Goal: Information Seeking & Learning: Learn about a topic

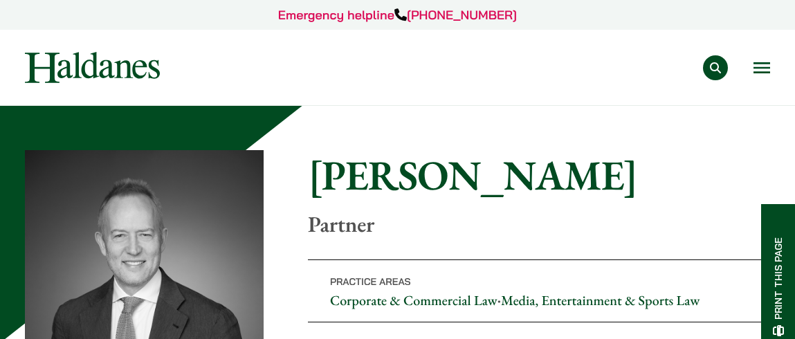
scroll to position [683, 0]
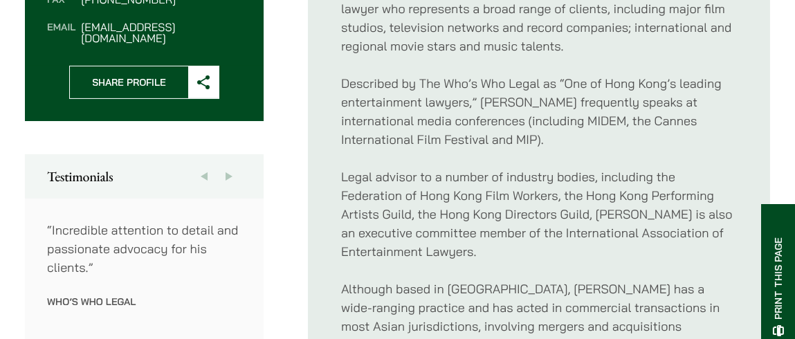
click at [226, 154] on button "Next" at bounding box center [229, 176] width 25 height 44
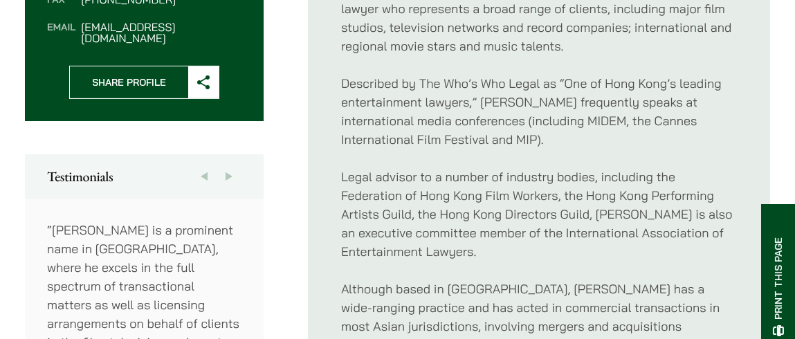
scroll to position [753, 0]
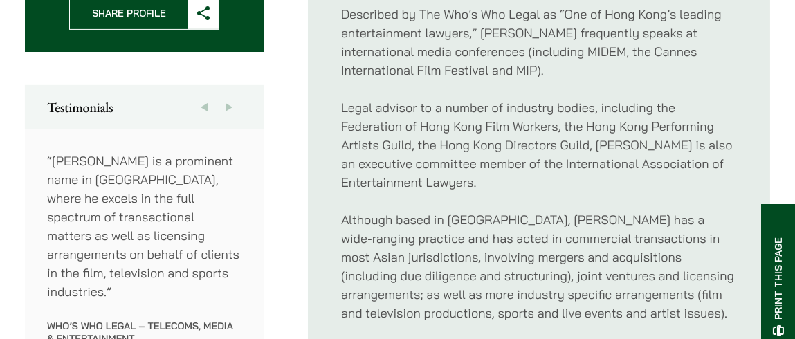
click at [230, 85] on button "Next" at bounding box center [229, 107] width 25 height 44
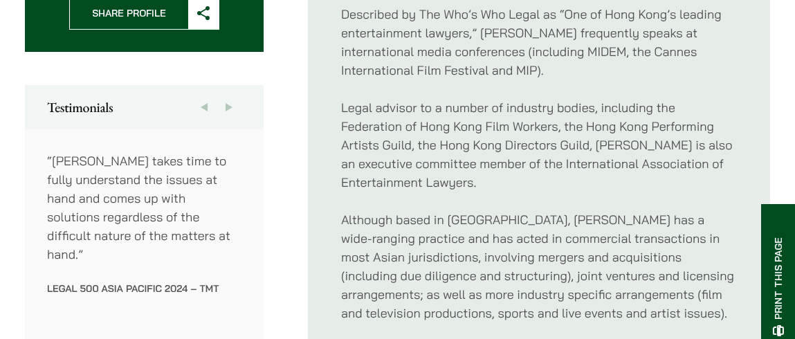
click at [230, 85] on button "Next" at bounding box center [229, 107] width 25 height 44
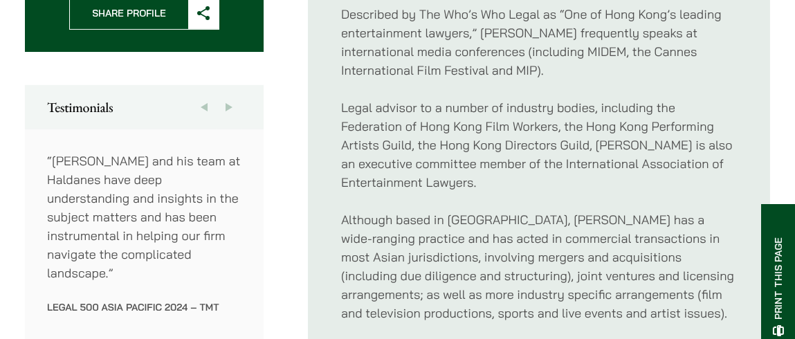
click at [230, 85] on button "Next" at bounding box center [229, 107] width 25 height 44
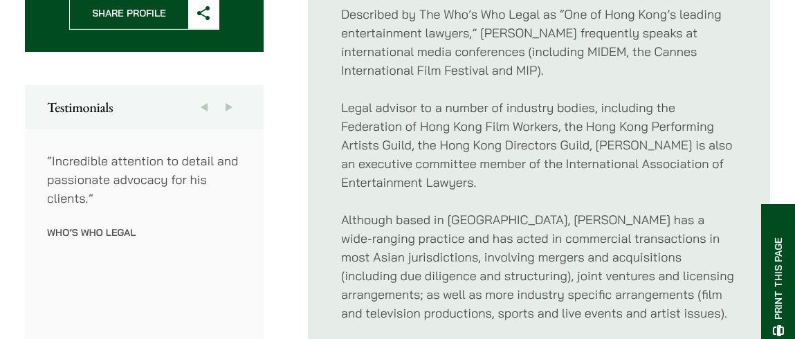
click at [230, 85] on button "Next" at bounding box center [229, 107] width 25 height 44
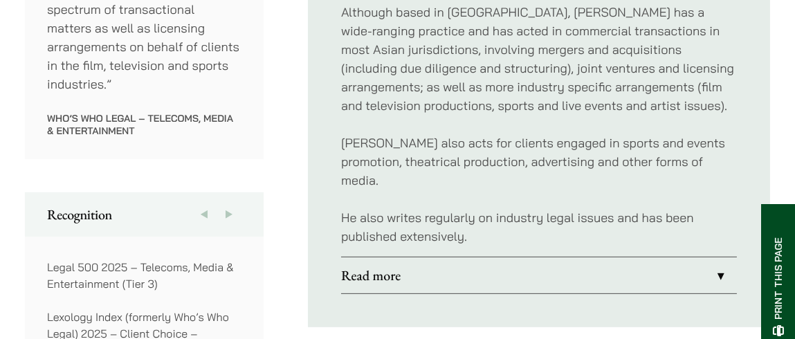
scroll to position [1029, 0]
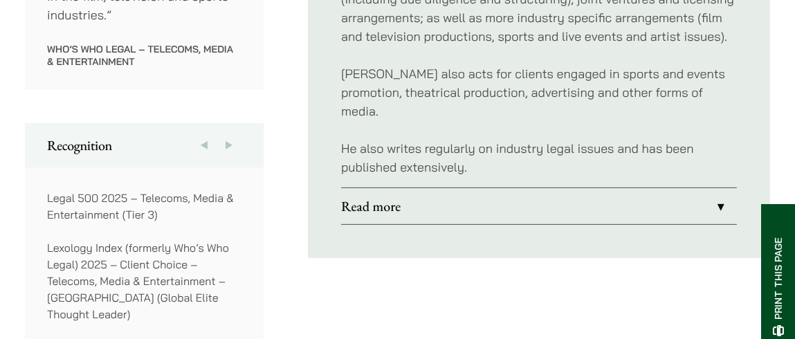
click at [228, 123] on button "Next" at bounding box center [229, 145] width 25 height 44
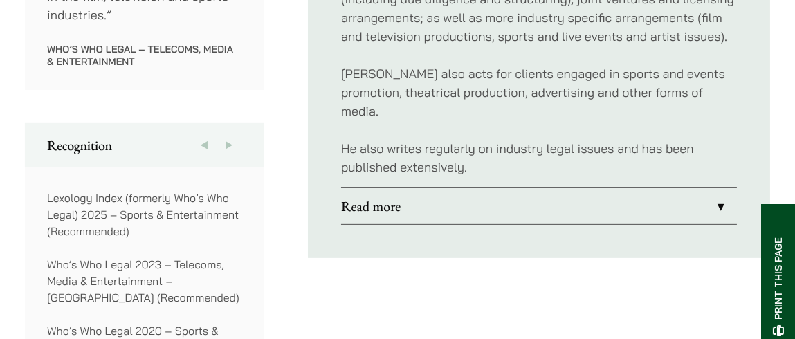
click at [228, 123] on button "Next" at bounding box center [229, 145] width 25 height 44
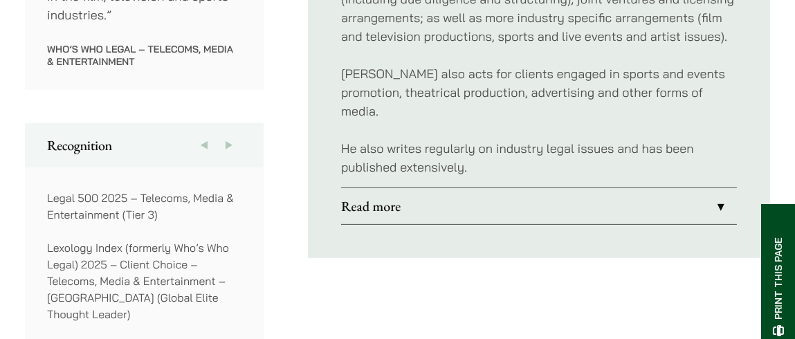
click at [228, 123] on button "Next" at bounding box center [229, 145] width 25 height 44
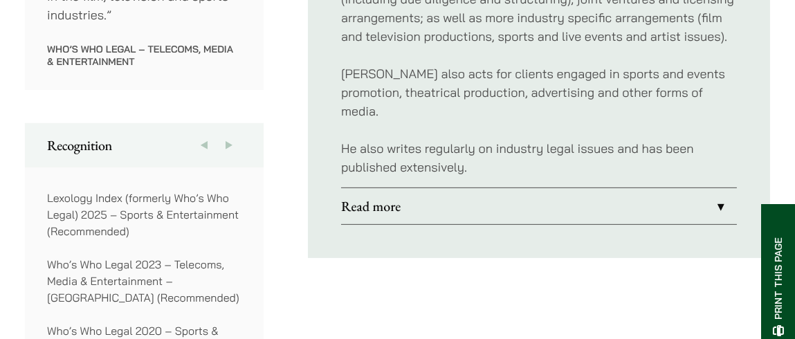
click at [723, 188] on link "Read more" at bounding box center [539, 206] width 396 height 36
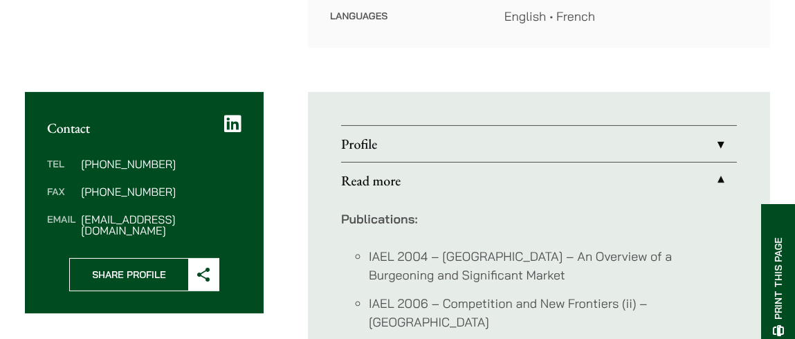
scroll to position [537, 0]
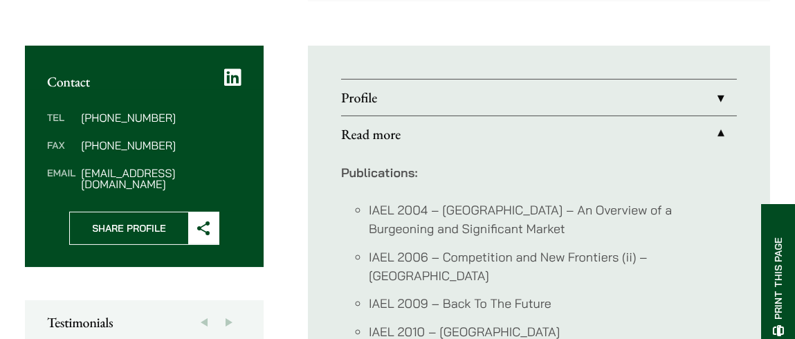
click at [719, 80] on link "Profile" at bounding box center [539, 98] width 396 height 36
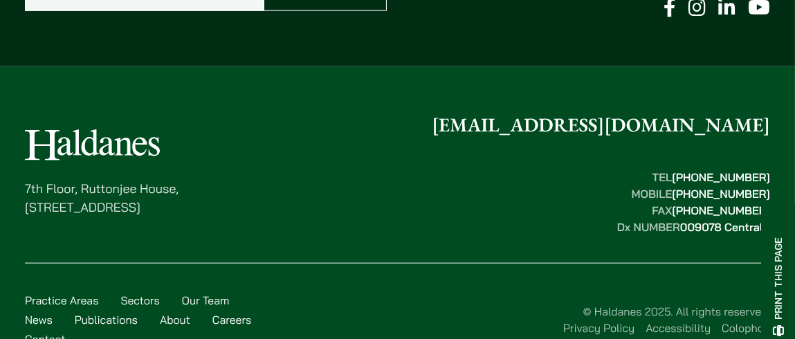
scroll to position [2576, 0]
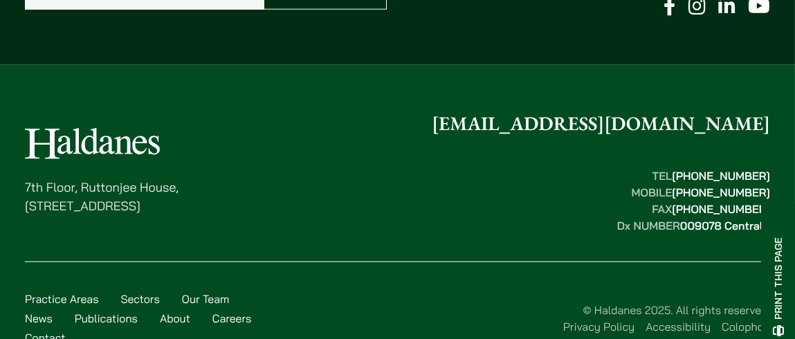
click at [199, 292] on link "Our Team" at bounding box center [206, 299] width 48 height 14
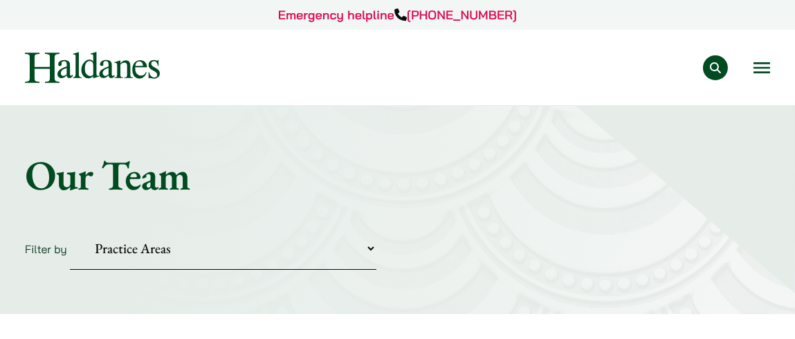
scroll to position [138, 0]
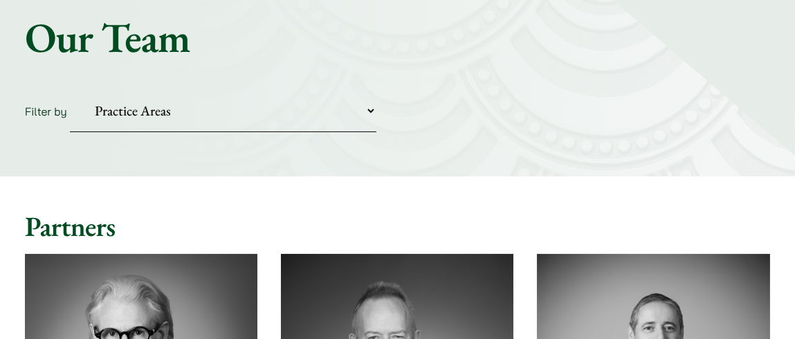
click at [373, 109] on select "Practice Areas Antitrust and Competition Civil Litigation & Dispute Resolution …" at bounding box center [223, 111] width 307 height 42
select select "civil-litigation-dispute-resolution"
click at [70, 90] on select "Practice Areas Antitrust and Competition Civil Litigation & Dispute Resolution …" at bounding box center [223, 111] width 307 height 42
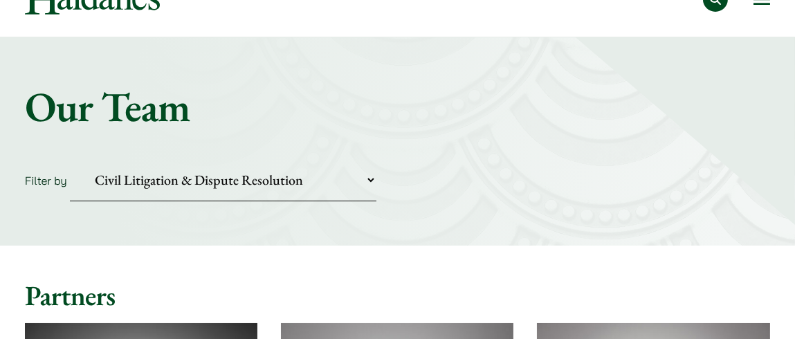
scroll to position [0, 0]
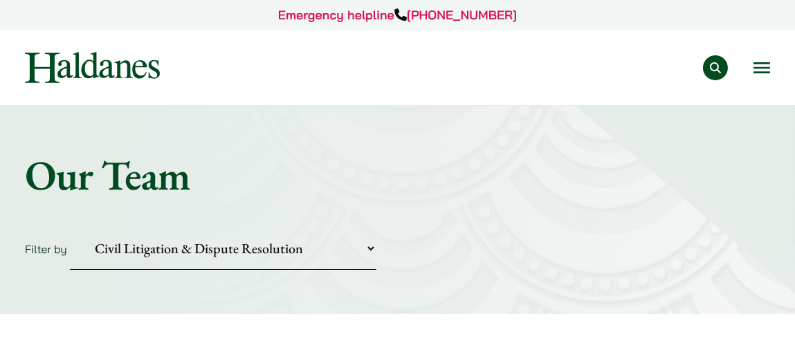
click at [715, 64] on button "Search" at bounding box center [715, 67] width 25 height 25
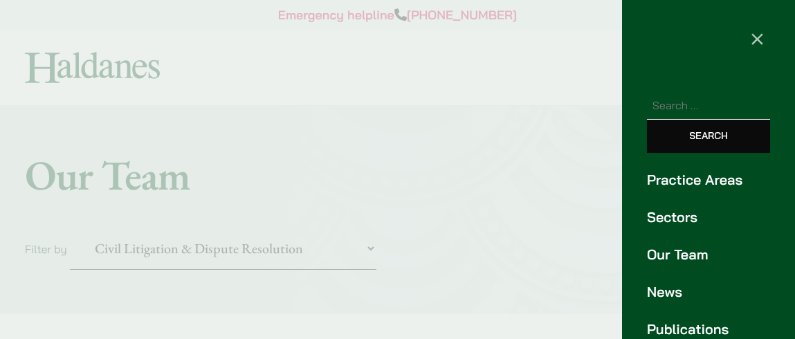
scroll to position [138, 0]
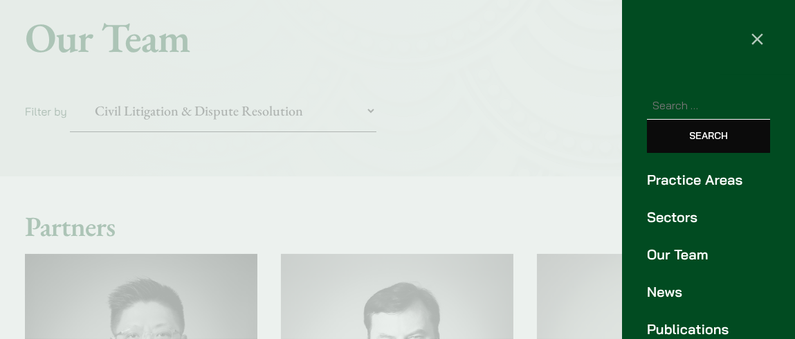
click at [725, 177] on link "Practice Areas" at bounding box center [708, 180] width 123 height 21
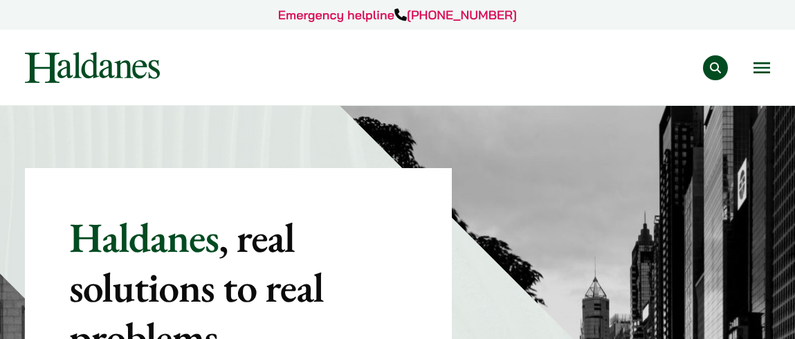
scroll to position [847, 0]
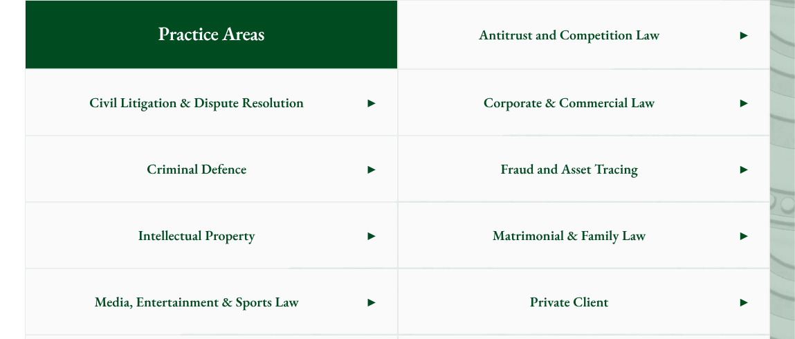
click at [300, 107] on span "Civil Litigation & Dispute Resolution" at bounding box center [197, 102] width 342 height 65
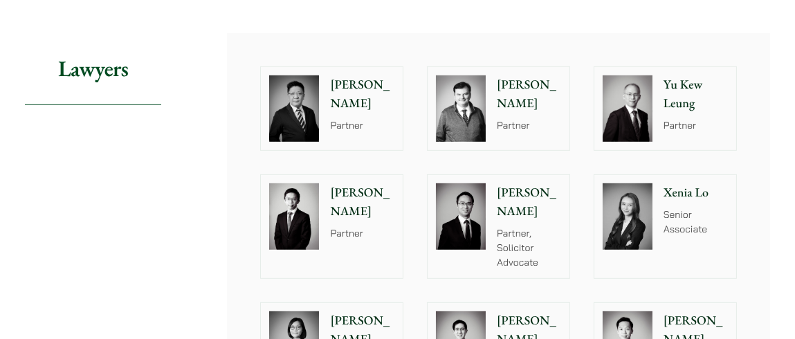
scroll to position [1355, 0]
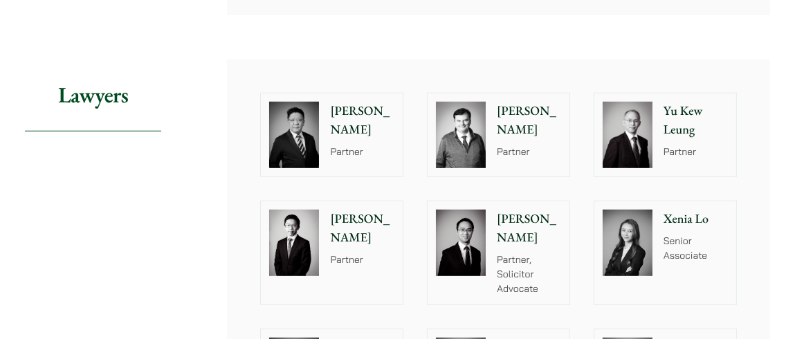
click at [299, 138] on img at bounding box center [294, 135] width 50 height 66
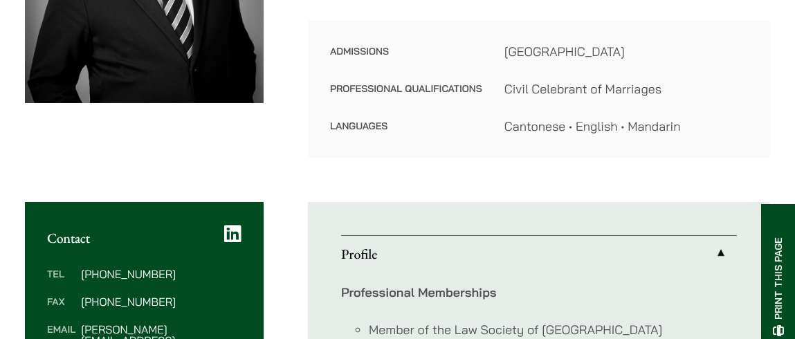
scroll to position [415, 0]
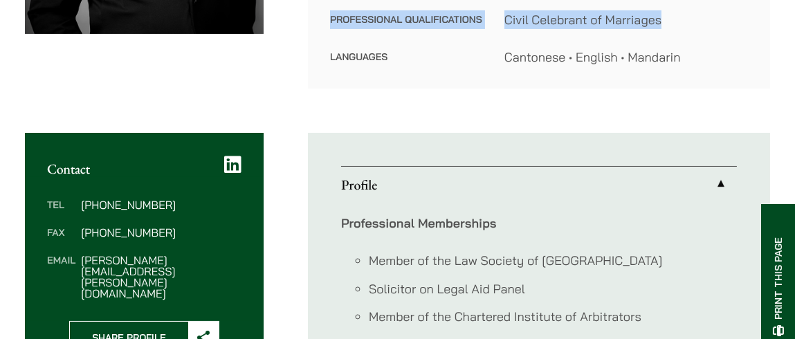
drag, startPoint x: 330, startPoint y: 15, endPoint x: 669, endPoint y: 12, distance: 339.9
click at [669, 12] on dl "Admissions [GEOGRAPHIC_DATA] Professional Qualifications Civil Celebrant of Mar…" at bounding box center [539, 19] width 418 height 93
copy dl "Professional Qualifications Civil Celebrant of Marriages"
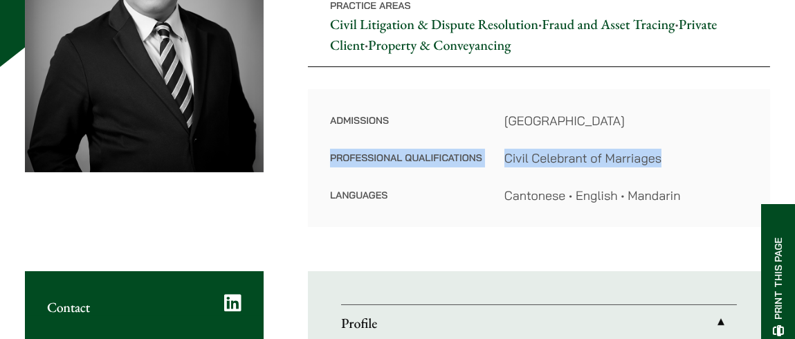
scroll to position [207, 0]
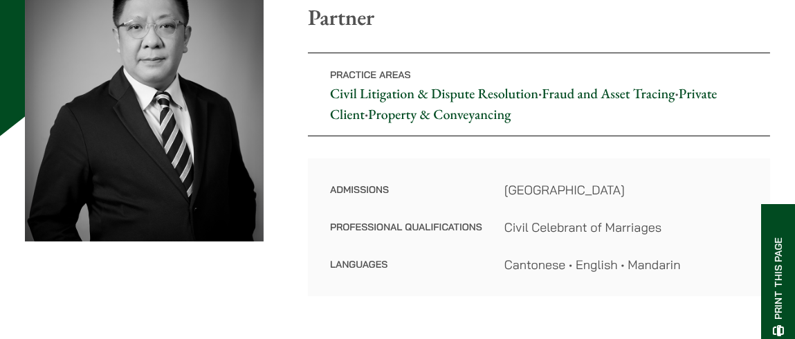
click at [559, 153] on div "Home » Lawyers » Paul Lui Paul Lui Partner Practice Areas Civil Litigation & Di…" at bounding box center [398, 119] width 746 height 353
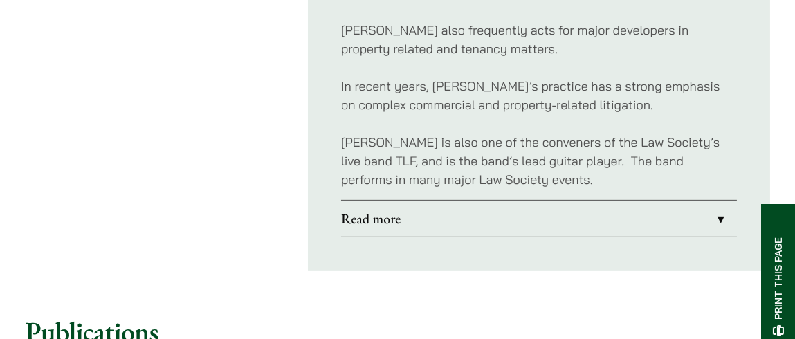
scroll to position [1107, 0]
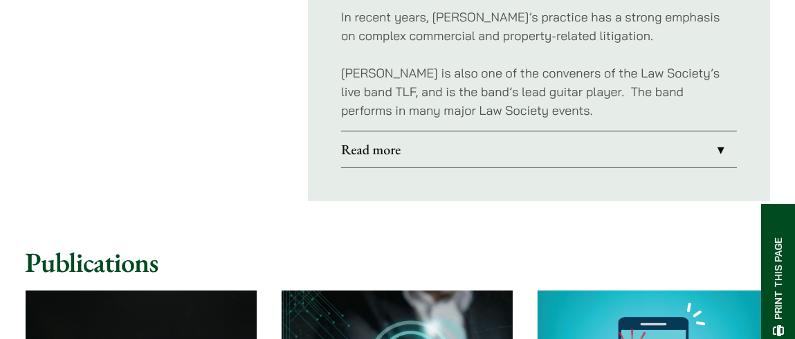
click at [719, 142] on link "Read more" at bounding box center [539, 150] width 396 height 36
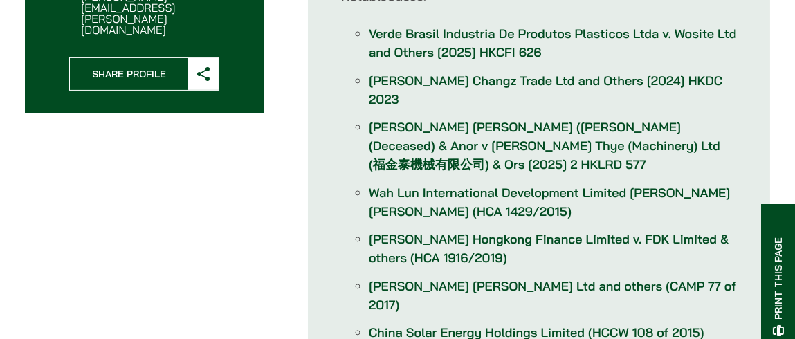
scroll to position [612, 0]
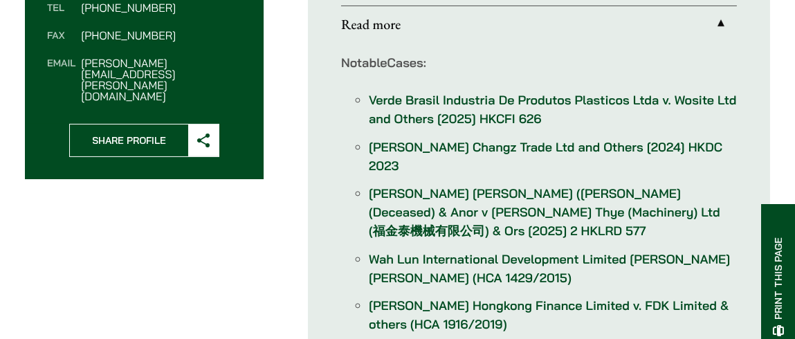
click at [471, 103] on link "Verde Brasil Industria De Produtos Plasticos Ltda v. Wosite Ltd and Others [202…" at bounding box center [553, 109] width 368 height 35
click at [529, 186] on link "Ching Mun Fong (程孟芳) (Deceased) & Anor v Hock Kim Thye (Machinery) Ltd (福金泰機械有限…" at bounding box center [545, 212] width 352 height 53
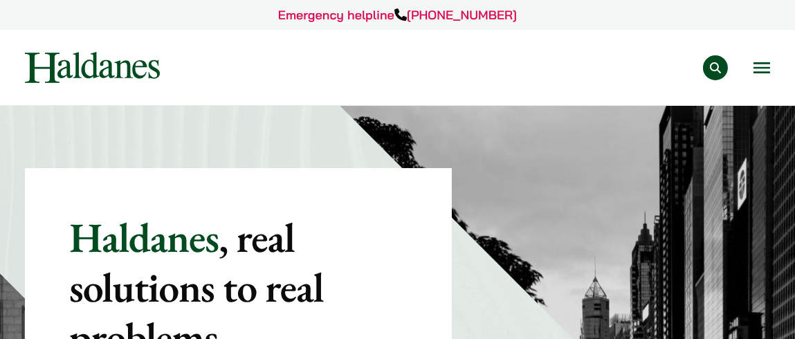
click at [761, 66] on button "Open menu" at bounding box center [762, 67] width 17 height 11
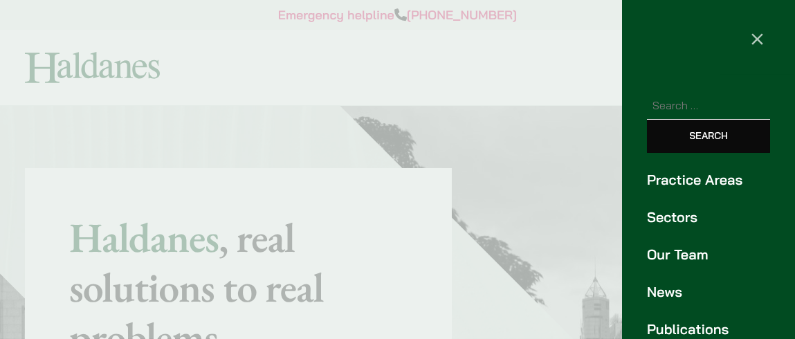
click at [676, 251] on link "Our Team" at bounding box center [708, 254] width 123 height 21
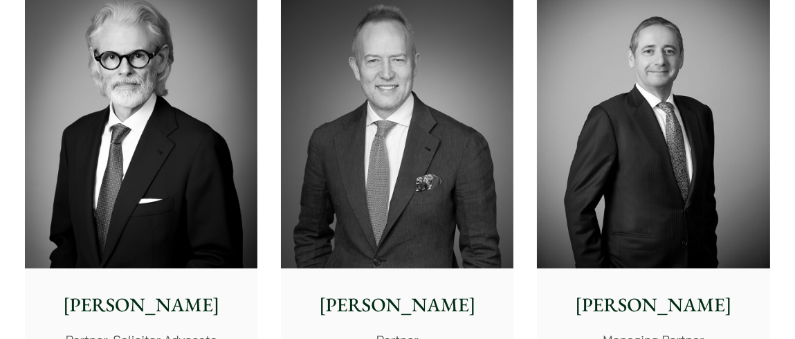
scroll to position [484, 0]
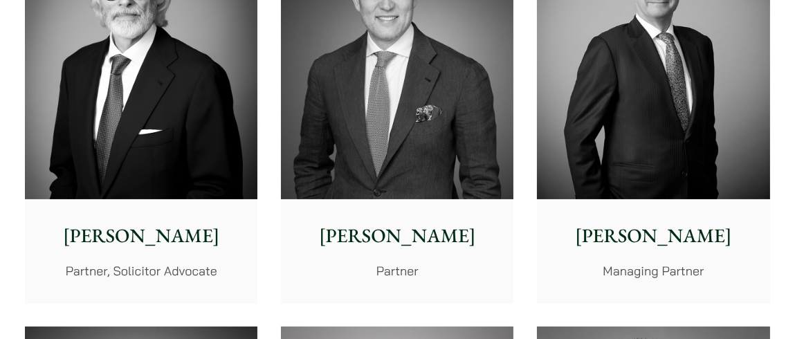
click at [684, 242] on p "[PERSON_NAME]" at bounding box center [653, 236] width 210 height 29
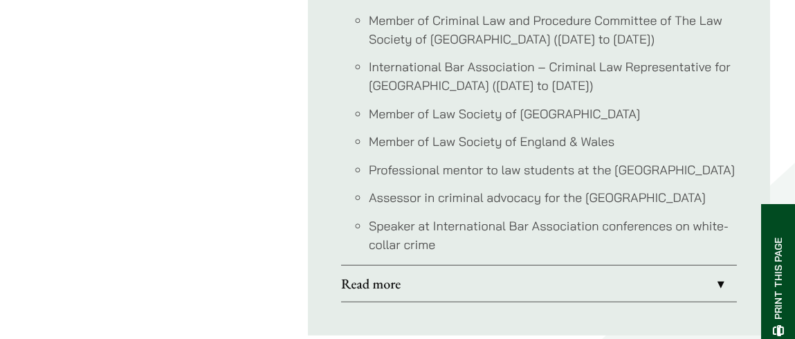
scroll to position [1592, 0]
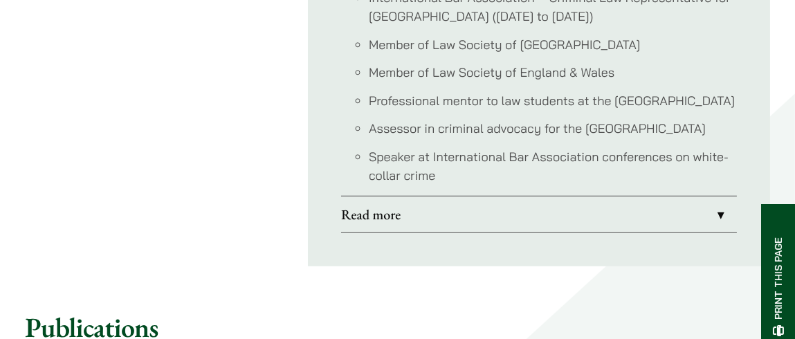
click at [721, 197] on link "Read more" at bounding box center [539, 215] width 396 height 36
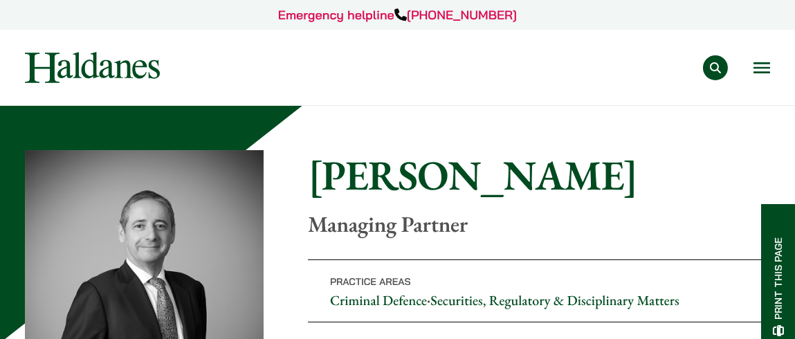
click at [771, 64] on div "Practice Areas Antitrust and Competition Law Civil Litigation & Dispute Resolut…" at bounding box center [397, 67] width 769 height 31
click at [764, 68] on button "Open menu" at bounding box center [762, 67] width 17 height 11
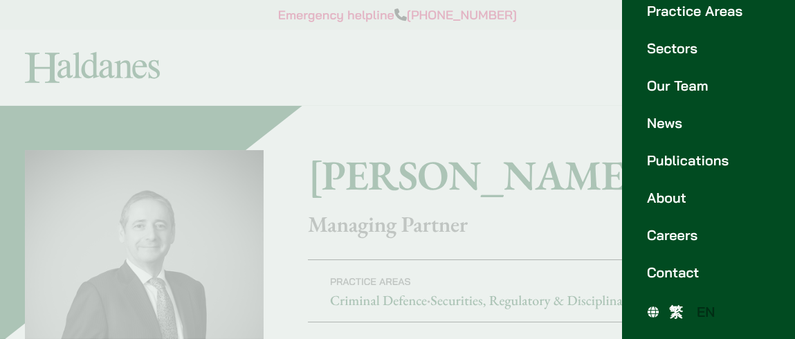
scroll to position [100, 0]
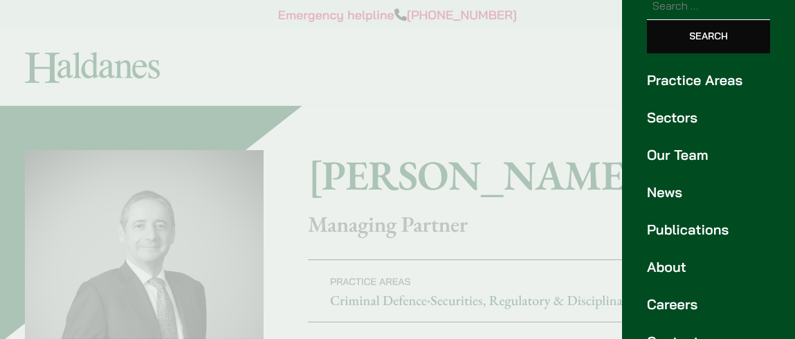
click at [676, 117] on link "Sectors" at bounding box center [708, 117] width 123 height 21
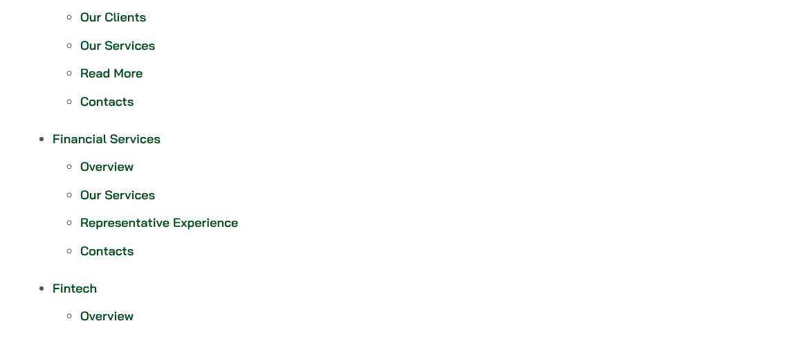
scroll to position [207, 0]
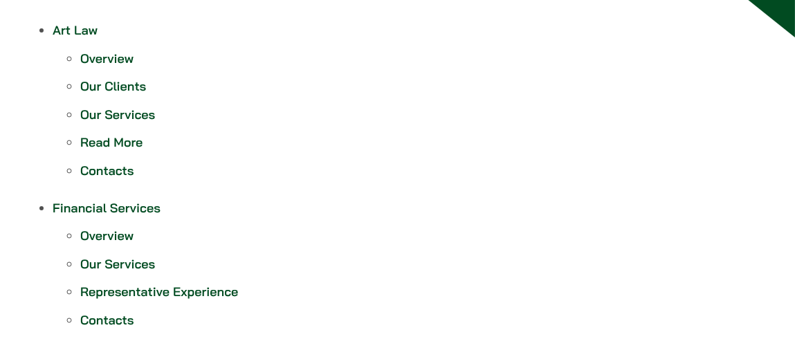
click at [126, 260] on link "Our Services" at bounding box center [117, 264] width 75 height 16
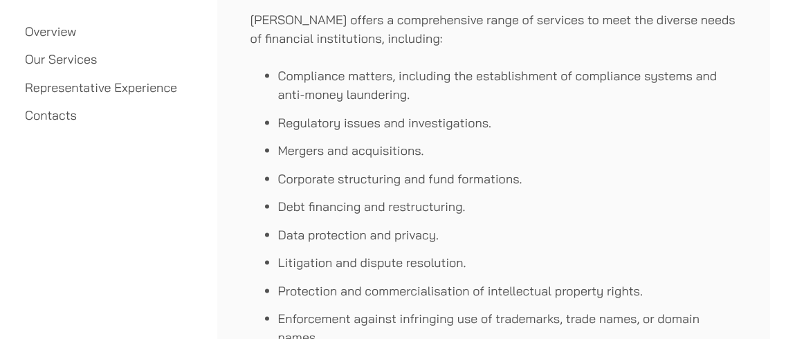
scroll to position [3331, 0]
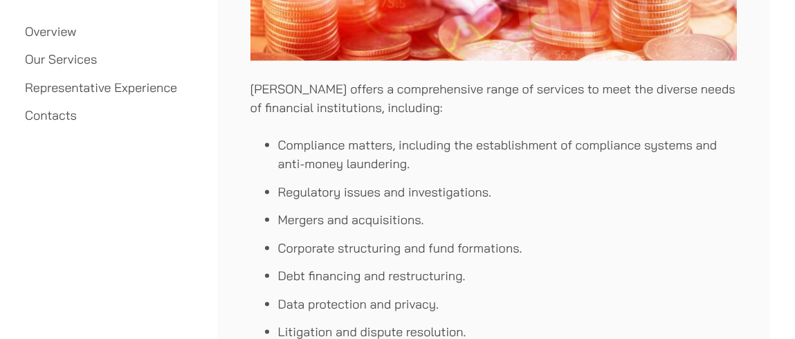
click at [134, 86] on link "Representative Experience" at bounding box center [101, 88] width 152 height 16
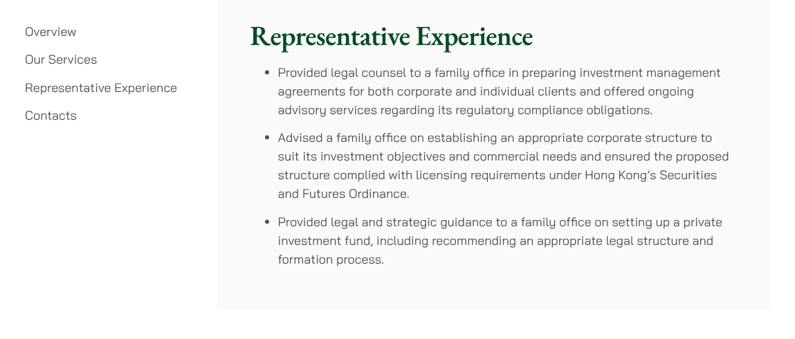
scroll to position [3710, 0]
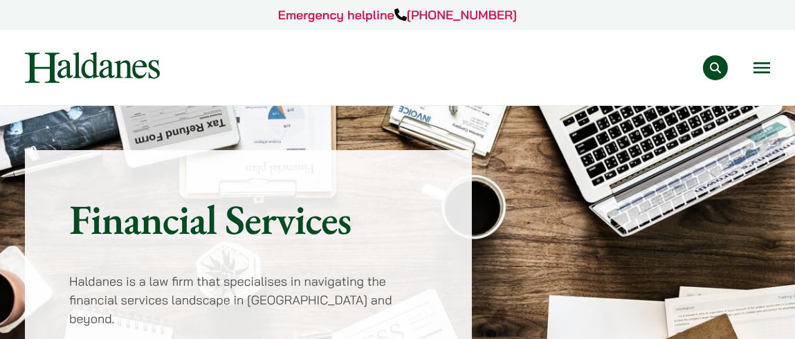
click at [759, 62] on button "Open menu" at bounding box center [762, 67] width 17 height 11
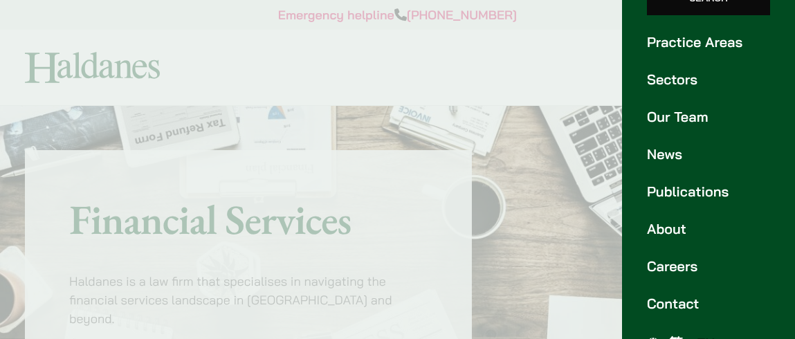
scroll to position [169, 0]
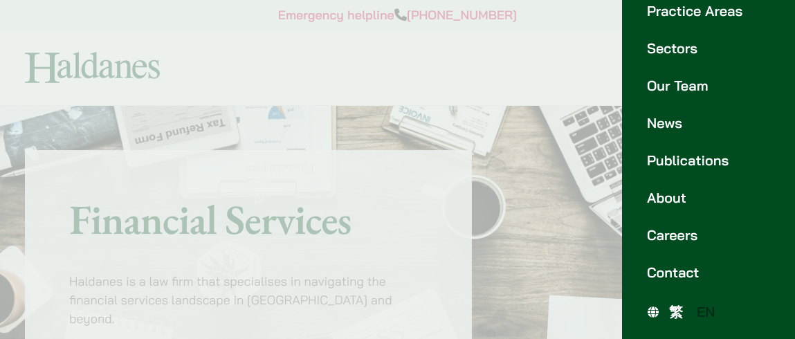
click at [664, 196] on link "About" at bounding box center [708, 198] width 123 height 21
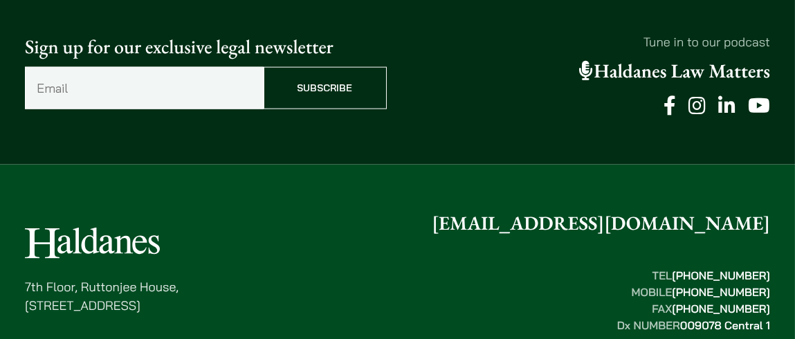
scroll to position [3748, 0]
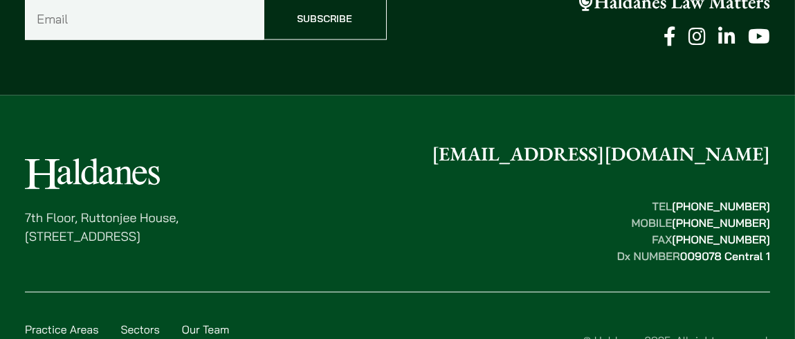
drag, startPoint x: 24, startPoint y: 136, endPoint x: 235, endPoint y: 156, distance: 211.3
click at [235, 156] on div "7th Floor, Ruttonjee House, 11 Duddell Street, Central, Hong Kong enquiries@hal…" at bounding box center [397, 264] width 795 height 249
copy p "7th Floor, Ruttonjee House, 11 Duddell Street, Central, Hong Kong"
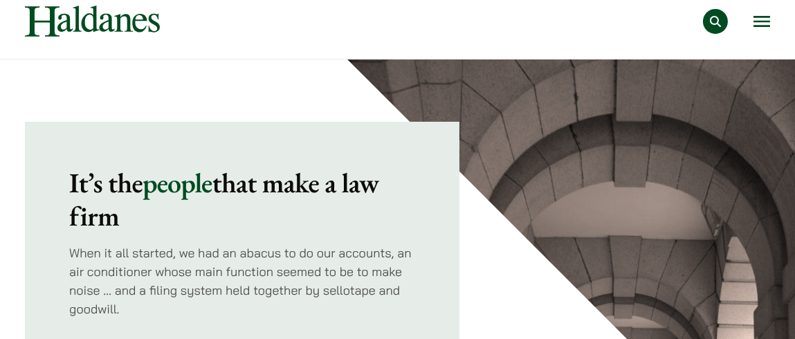
scroll to position [0, 0]
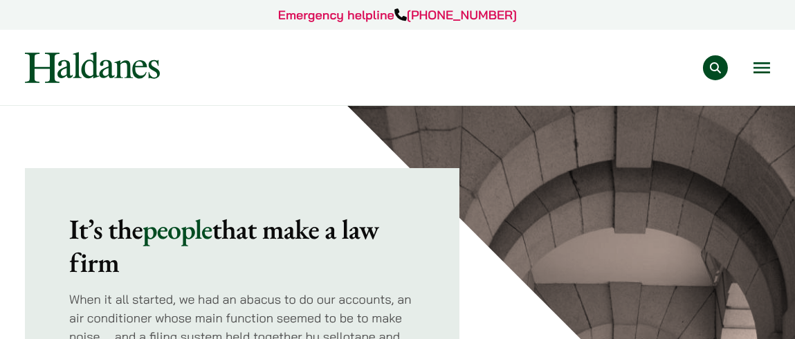
click at [757, 67] on button "Open menu" at bounding box center [762, 67] width 17 height 11
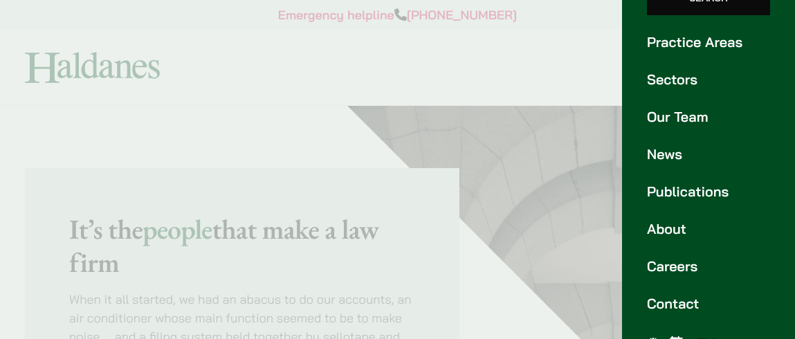
scroll to position [169, 0]
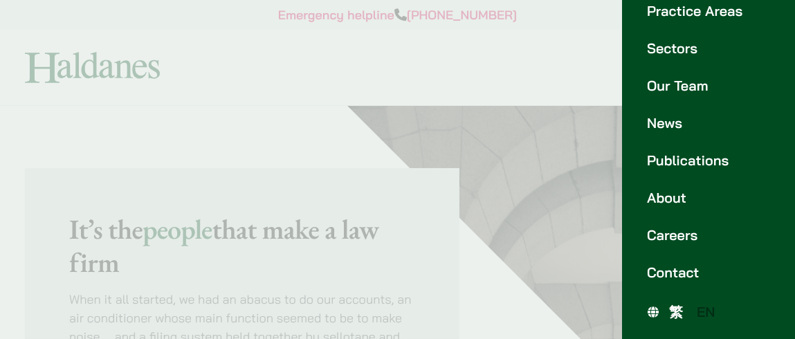
click at [668, 270] on link "Contact" at bounding box center [708, 272] width 123 height 21
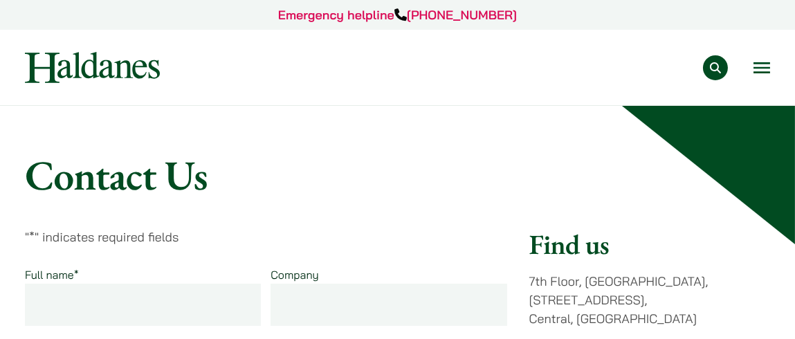
click at [764, 65] on button "Open menu" at bounding box center [762, 67] width 17 height 11
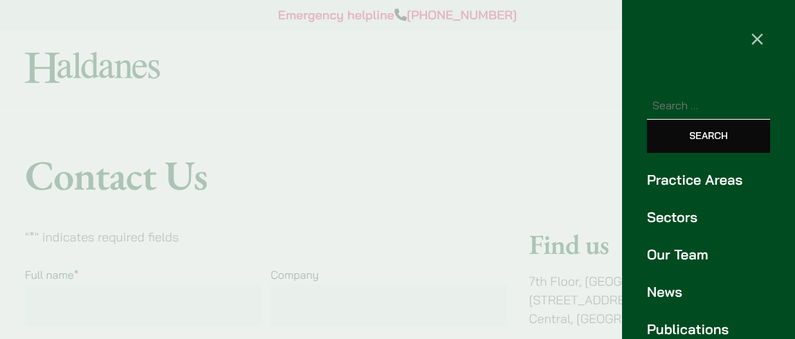
scroll to position [69, 0]
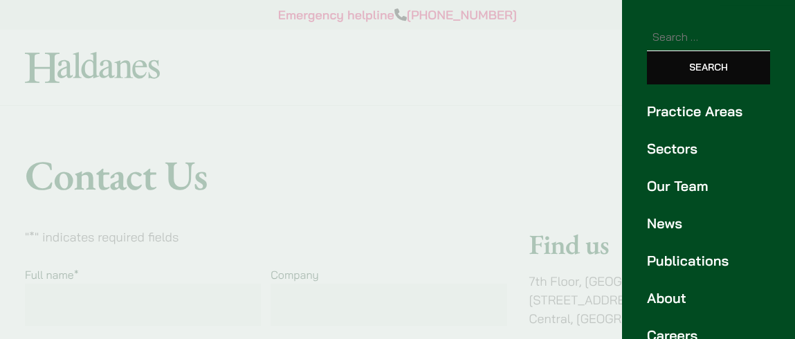
click at [685, 185] on link "Our Team" at bounding box center [708, 186] width 123 height 21
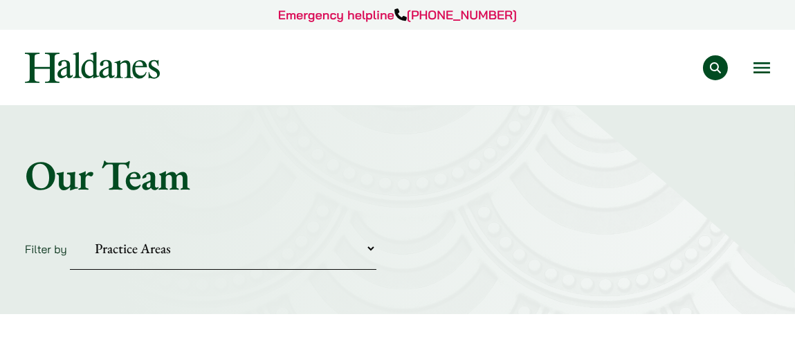
scroll to position [138, 0]
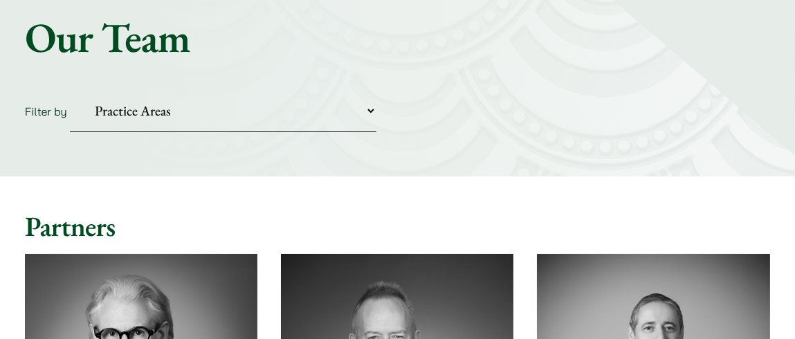
click at [371, 105] on select "Practice Areas Antitrust and Competition Civil Litigation & Dispute Resolution …" at bounding box center [223, 111] width 307 height 42
select select "[PERSON_NAME]-probate"
click at [70, 90] on select "Practice Areas Antitrust and Competition Civil Litigation & Dispute Resolution …" at bounding box center [223, 111] width 307 height 42
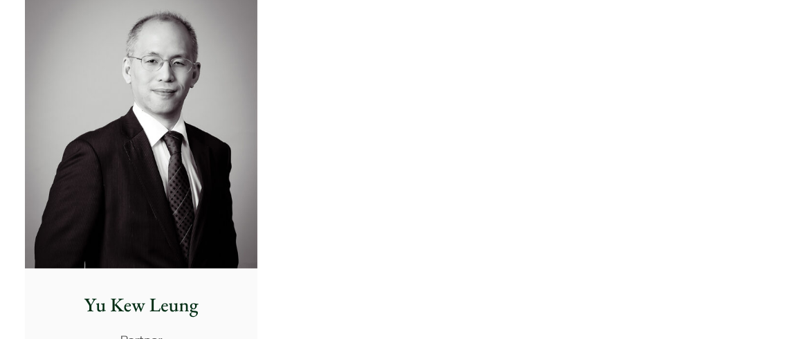
scroll to position [484, 0]
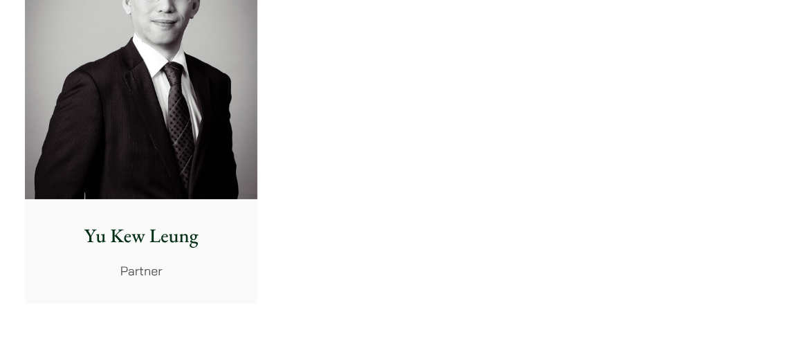
click at [206, 105] on img at bounding box center [141, 53] width 233 height 291
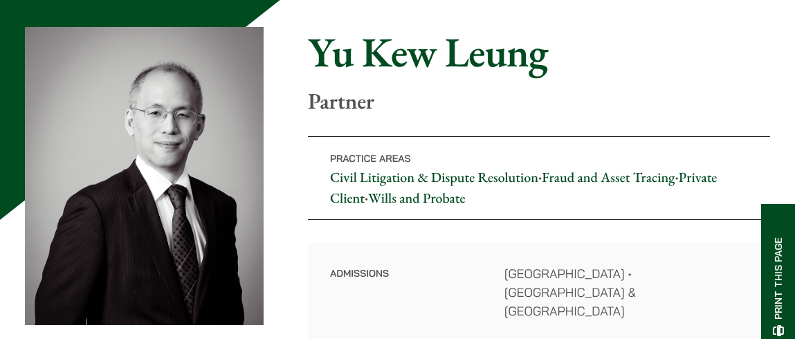
scroll to position [114, 0]
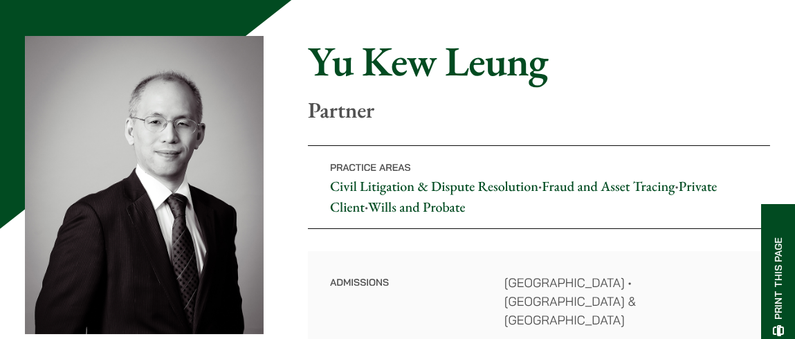
click at [426, 206] on link "Wills and Probate" at bounding box center [416, 207] width 97 height 18
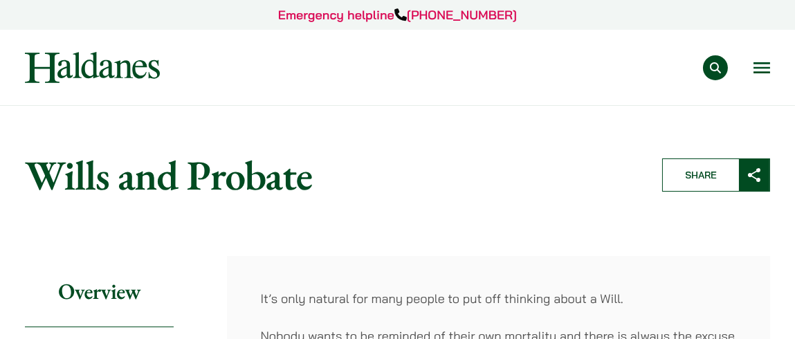
click at [760, 64] on button "Open menu" at bounding box center [762, 67] width 17 height 11
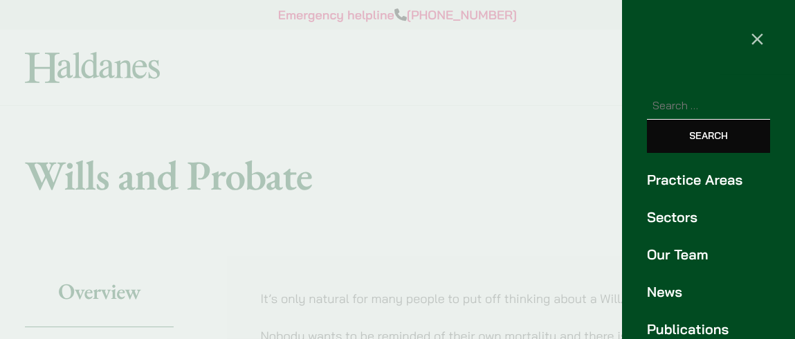
click at [696, 251] on link "Our Team" at bounding box center [708, 254] width 123 height 21
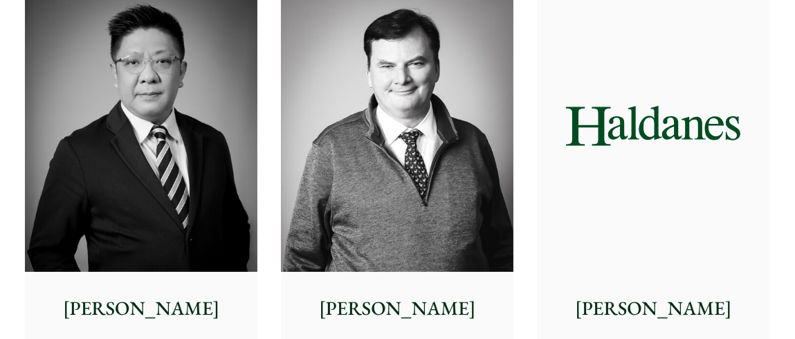
scroll to position [899, 0]
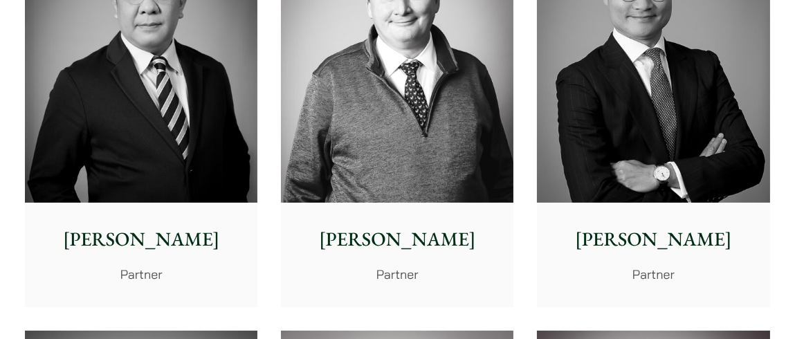
click at [667, 156] on img at bounding box center [653, 56] width 233 height 291
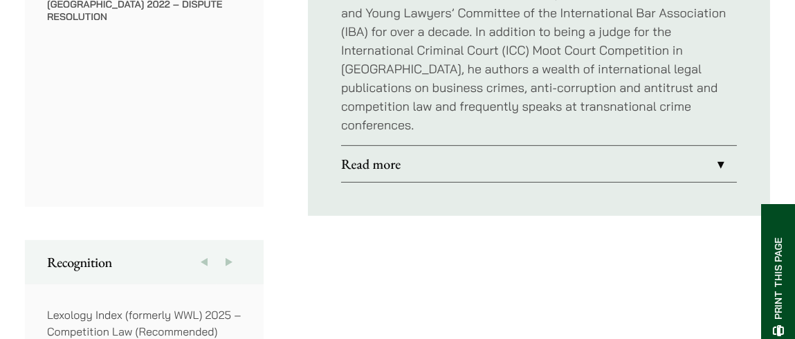
scroll to position [1113, 0]
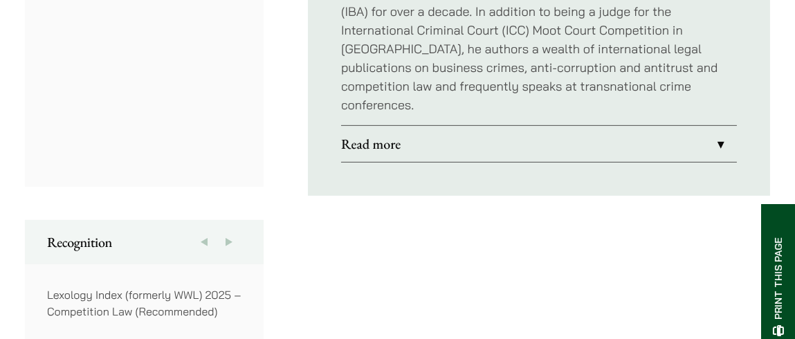
click at [714, 126] on link "Read more" at bounding box center [539, 144] width 396 height 36
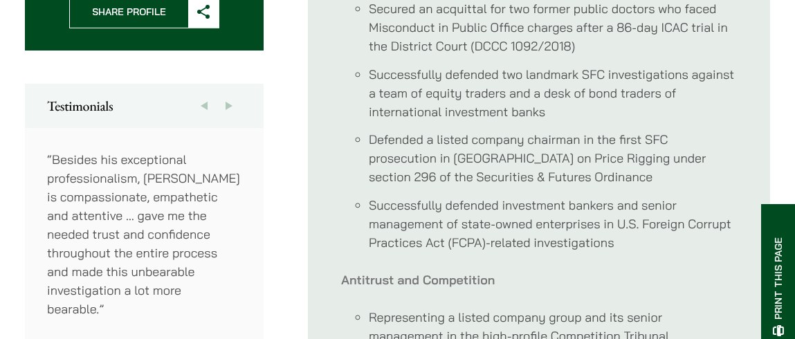
scroll to position [775, 0]
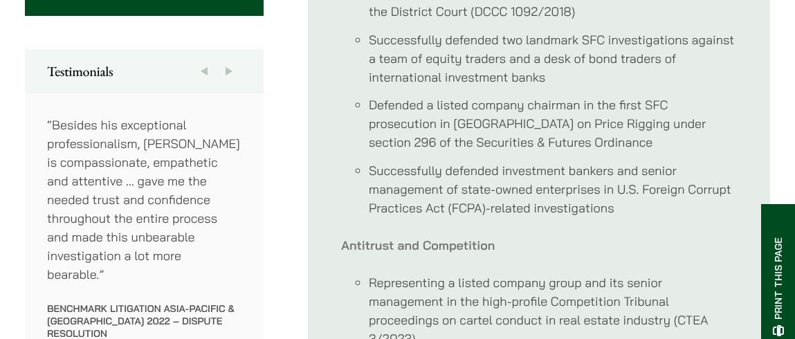
click at [230, 49] on button "Next" at bounding box center [229, 71] width 25 height 44
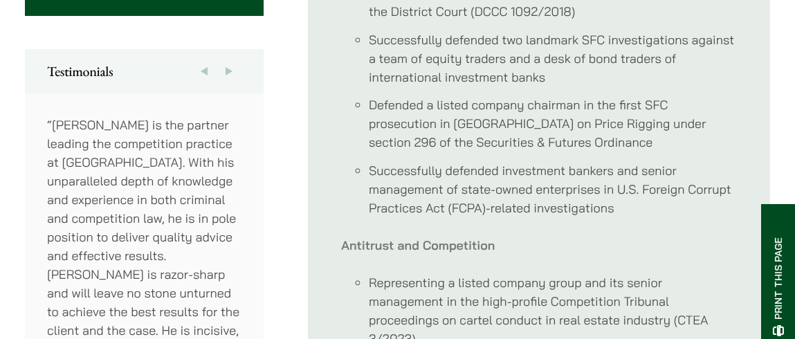
scroll to position [706, 0]
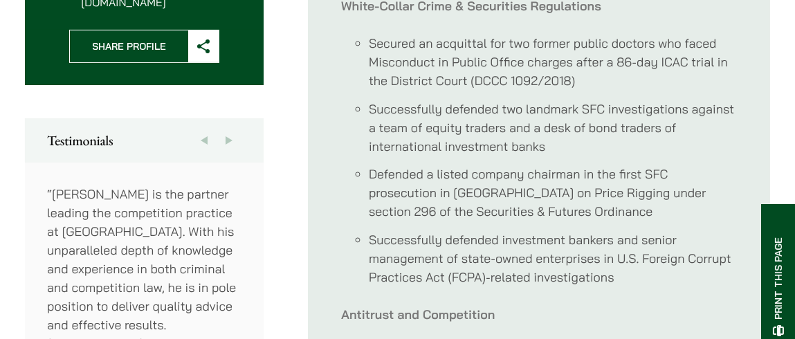
click at [228, 118] on button "Next" at bounding box center [229, 140] width 25 height 44
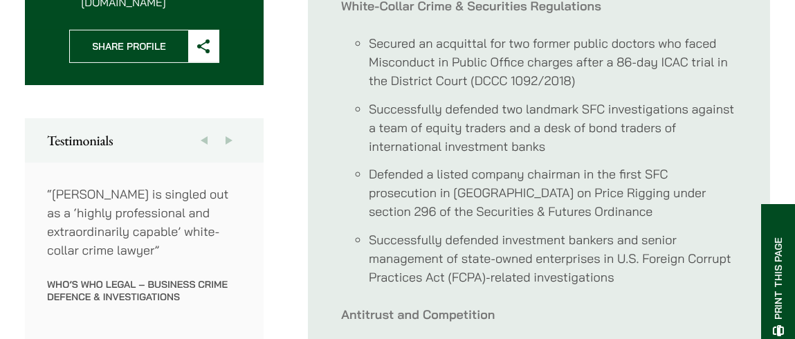
click at [228, 118] on button "Next" at bounding box center [229, 140] width 25 height 44
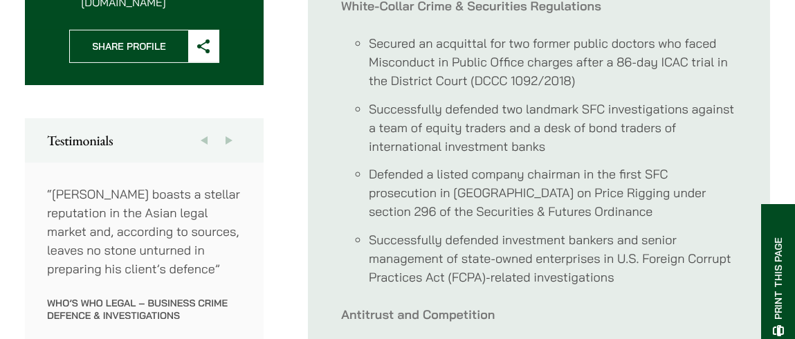
click at [228, 118] on button "Next" at bounding box center [229, 140] width 25 height 44
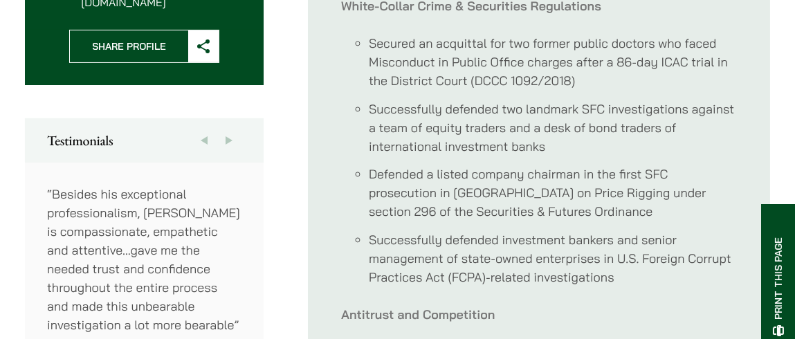
click at [228, 118] on button "Next" at bounding box center [229, 140] width 25 height 44
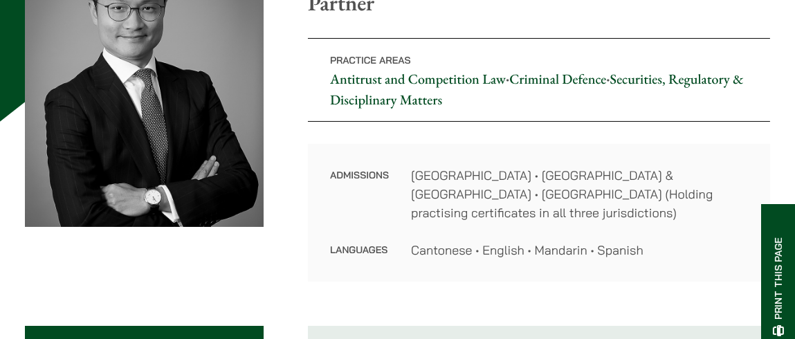
scroll to position [14, 0]
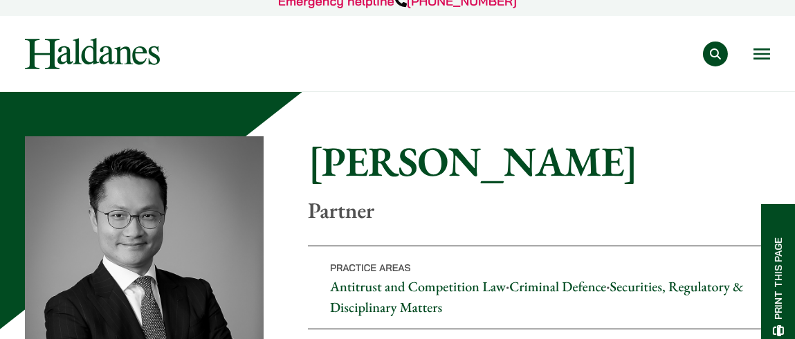
click at [760, 54] on button "Open menu" at bounding box center [762, 53] width 17 height 11
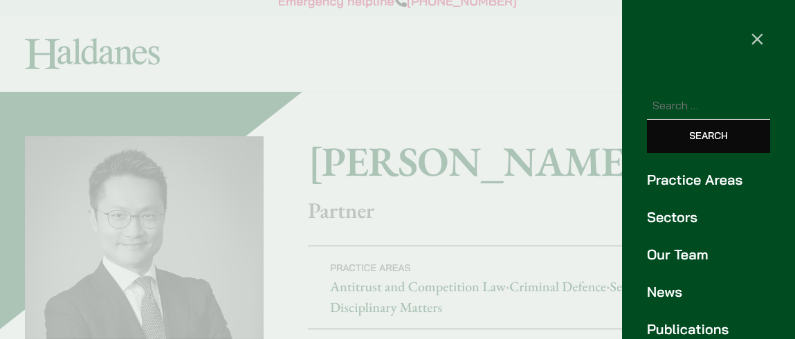
click at [674, 253] on link "Our Team" at bounding box center [708, 254] width 123 height 21
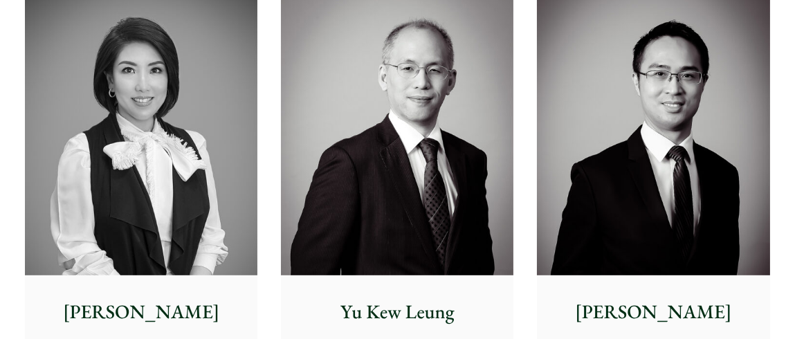
scroll to position [1315, 0]
